Goal: Transaction & Acquisition: Purchase product/service

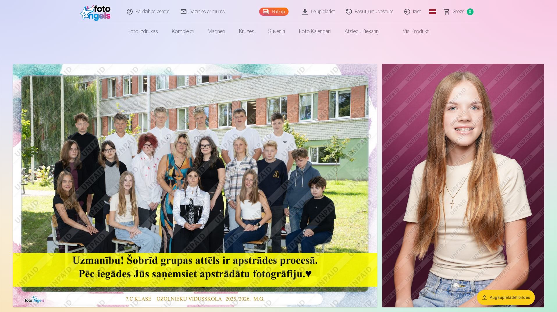
click at [262, 186] on img at bounding box center [195, 185] width 364 height 243
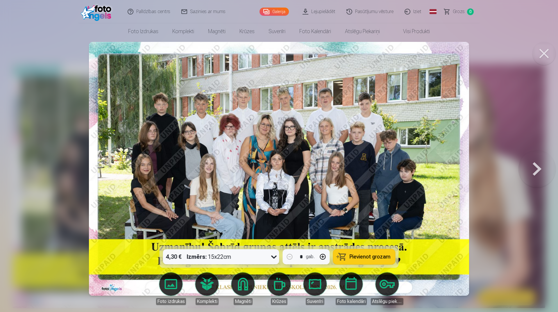
click at [273, 186] on icon at bounding box center [274, 256] width 9 height 9
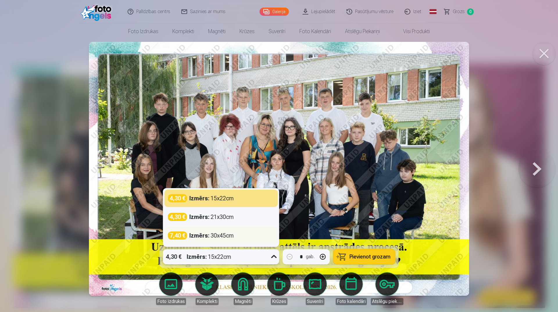
click at [181, 186] on div "7,40 €" at bounding box center [177, 235] width 19 height 8
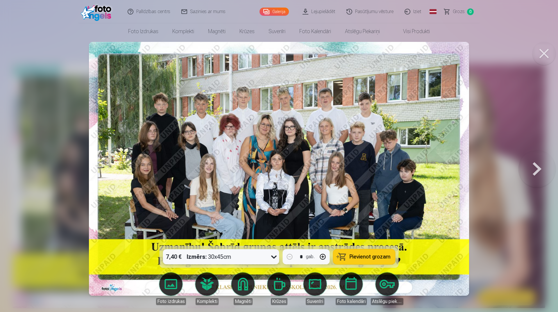
click at [275, 186] on icon at bounding box center [274, 256] width 9 height 9
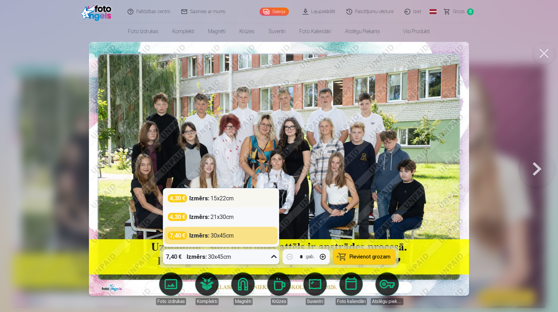
click at [182, 186] on div "4,30 €" at bounding box center [177, 198] width 19 height 8
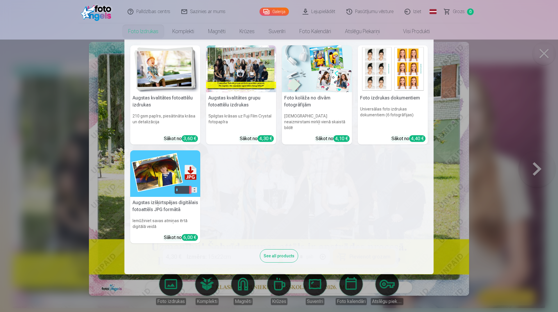
click at [307, 165] on nav "Augstas kvalitātes fotoattēlu izdrukas 210 gsm papīrs, piesātināta krāsa un det…" at bounding box center [279, 157] width 558 height 235
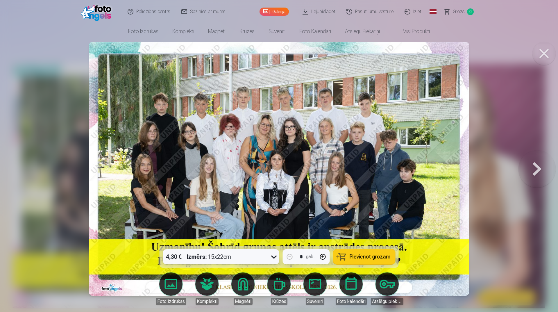
click at [307, 186] on span "Pievienot grozam" at bounding box center [370, 256] width 41 height 5
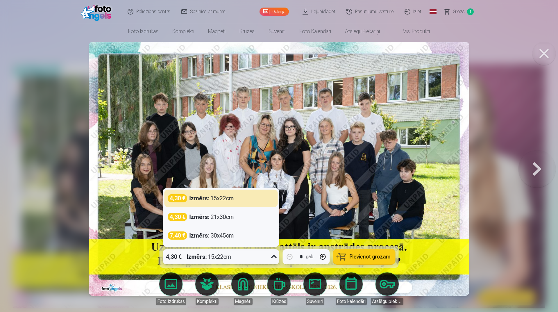
click at [244, 186] on div "4,30 € Izmērs : 15x22cm" at bounding box center [215, 256] width 105 height 15
click at [284, 157] on img at bounding box center [279, 169] width 381 height 254
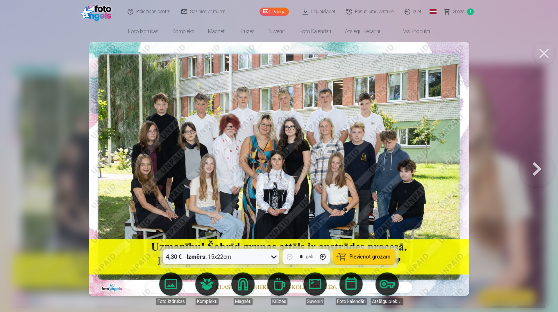
click at [307, 52] on button at bounding box center [544, 53] width 23 height 23
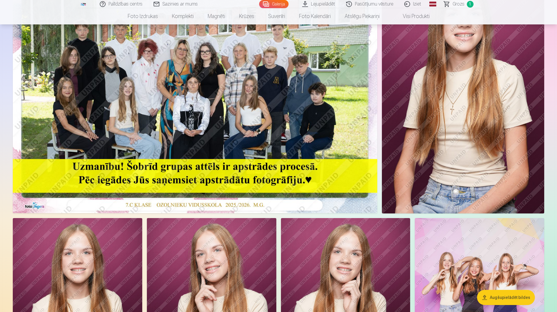
scroll to position [174, 0]
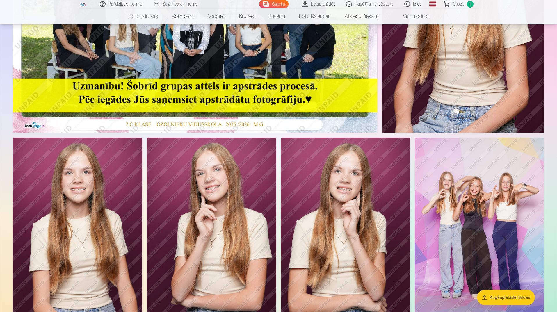
click at [307, 186] on img at bounding box center [479, 235] width 129 height 194
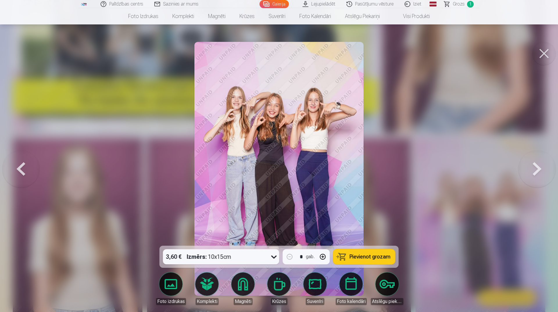
click at [307, 162] on button at bounding box center [537, 169] width 37 height 142
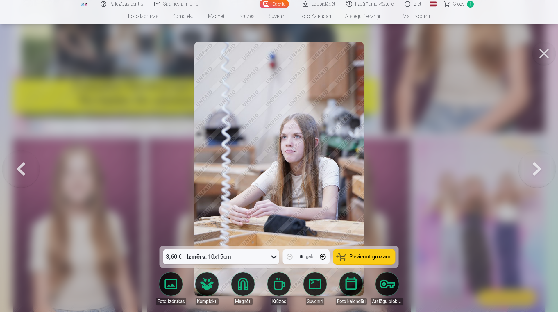
click at [307, 162] on button at bounding box center [537, 169] width 37 height 142
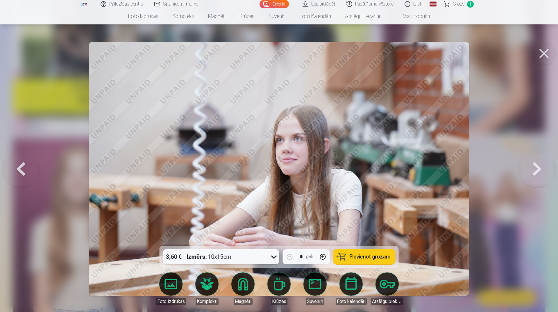
click at [19, 169] on button at bounding box center [20, 169] width 37 height 142
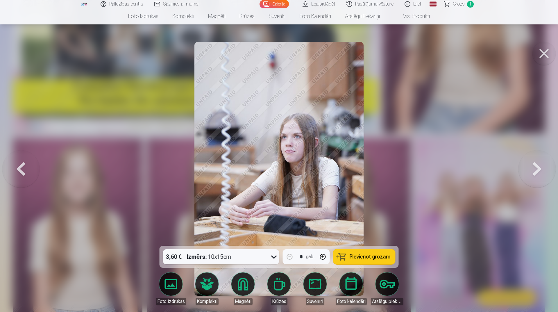
click at [21, 168] on button at bounding box center [20, 169] width 37 height 142
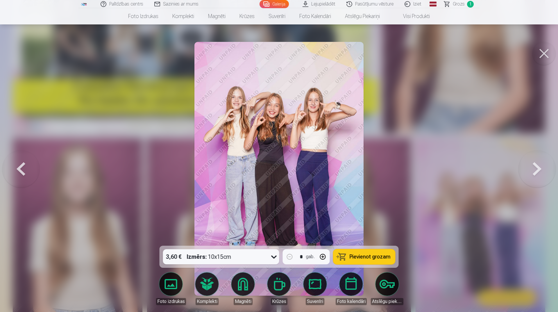
click at [307, 186] on span "Pievienot grozam" at bounding box center [370, 256] width 41 height 5
click at [28, 175] on button at bounding box center [20, 169] width 37 height 142
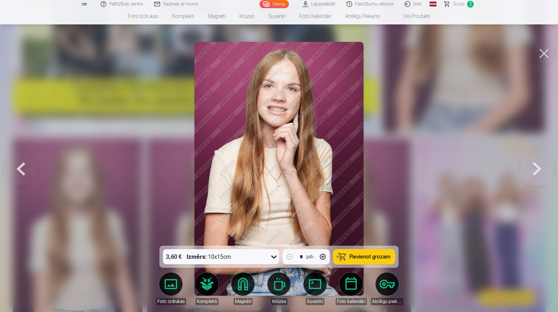
click at [28, 175] on button at bounding box center [20, 169] width 37 height 142
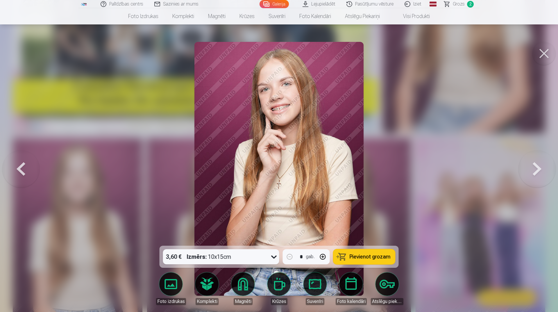
click at [26, 174] on button at bounding box center [20, 169] width 37 height 142
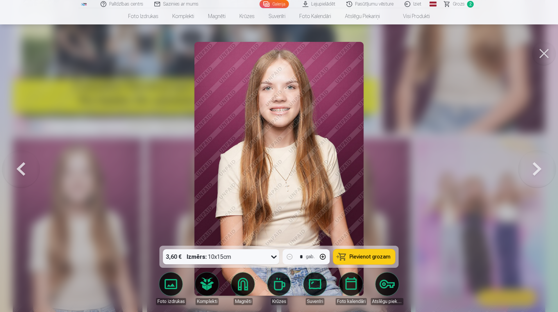
click at [26, 174] on button at bounding box center [20, 169] width 37 height 142
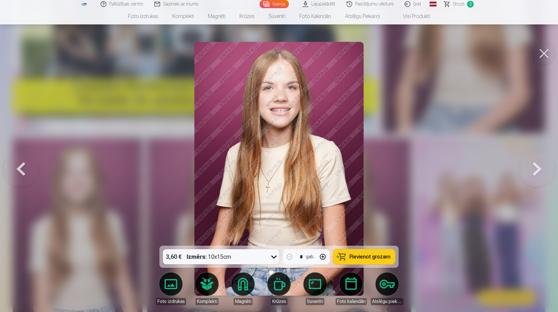
click at [26, 174] on button at bounding box center [20, 169] width 37 height 142
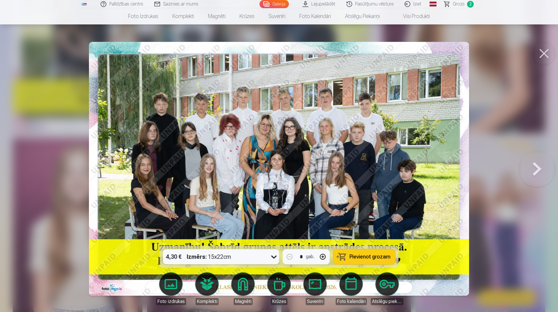
click at [26, 175] on div at bounding box center [279, 156] width 558 height 312
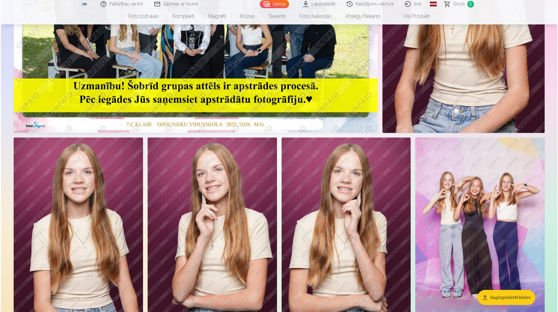
scroll to position [87, 0]
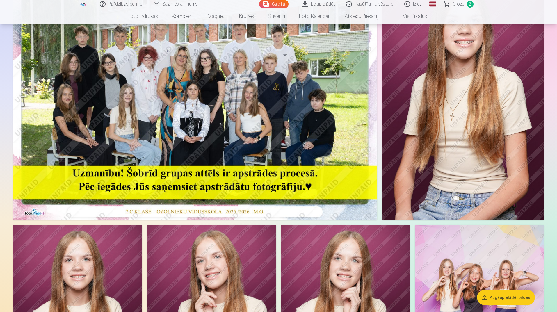
click at [307, 172] on img at bounding box center [463, 98] width 162 height 243
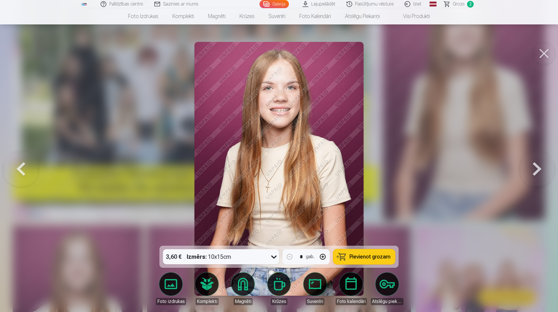
click at [307, 186] on span "Pievienot grozam" at bounding box center [370, 256] width 41 height 5
click at [307, 10] on nav "Foto izdrukas Augstas kvalitātes fotoattēlu izdrukas 210 gsm papīrs, piesātināt…" at bounding box center [279, 16] width 558 height 16
click at [307, 3] on span "Grozs" at bounding box center [459, 4] width 12 height 7
